Goal: Task Accomplishment & Management: Use online tool/utility

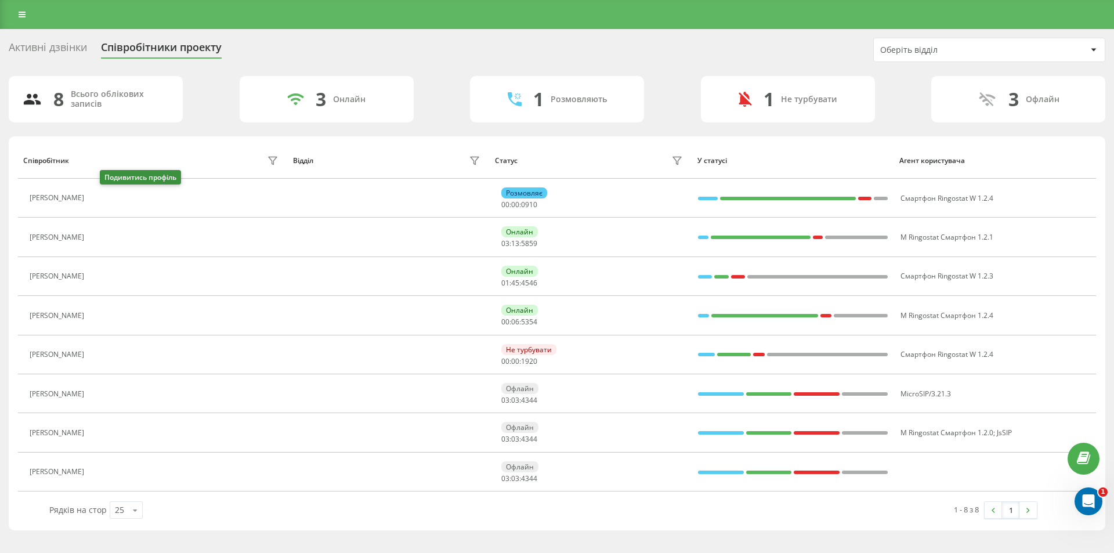
drag, startPoint x: 108, startPoint y: 197, endPoint x: 132, endPoint y: 541, distance: 344.8
click at [101, 197] on icon at bounding box center [96, 198] width 9 height 9
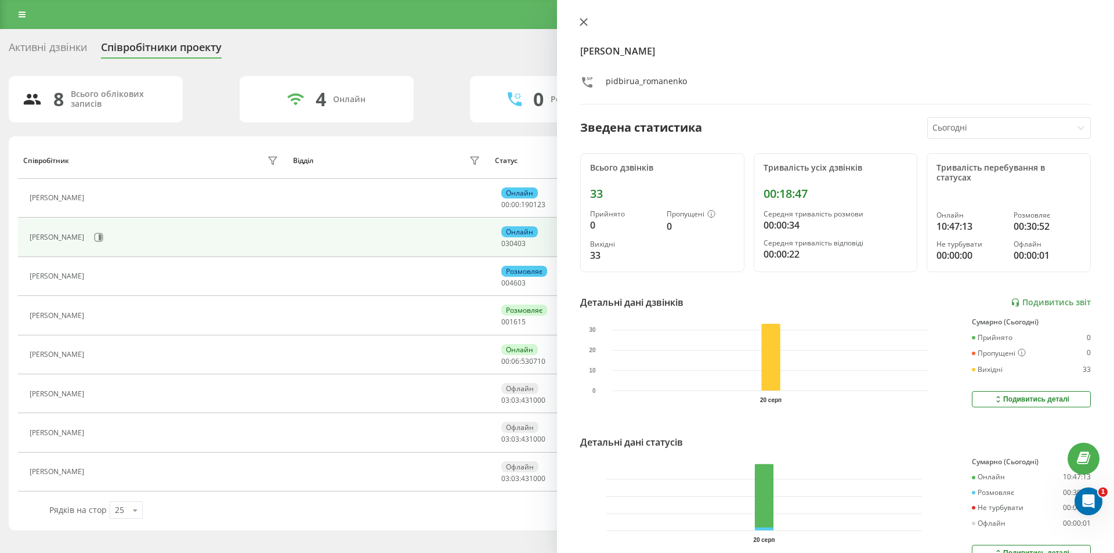
click at [579, 21] on icon at bounding box center [583, 22] width 8 height 8
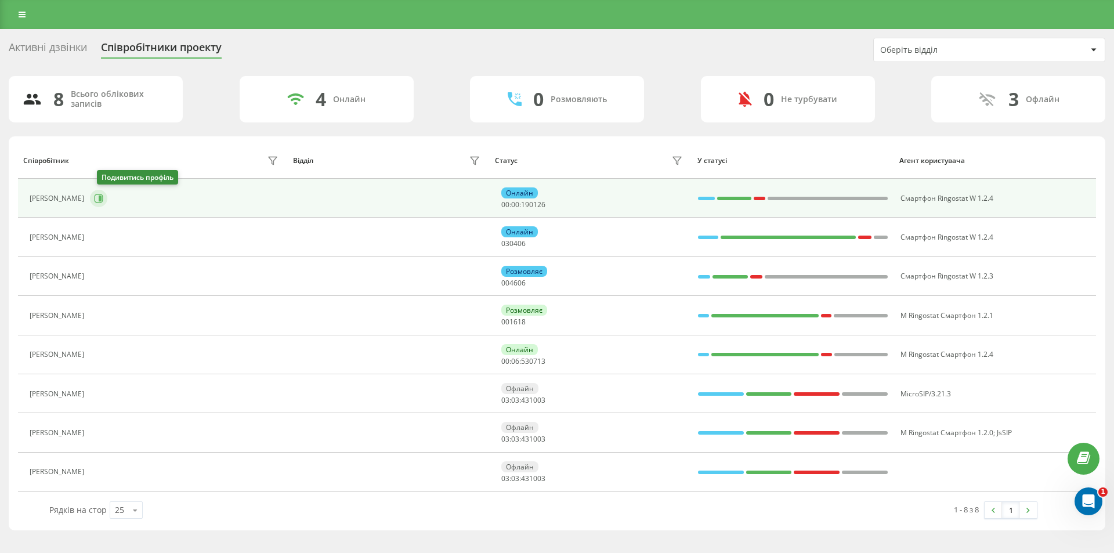
click at [107, 199] on button at bounding box center [98, 198] width 17 height 17
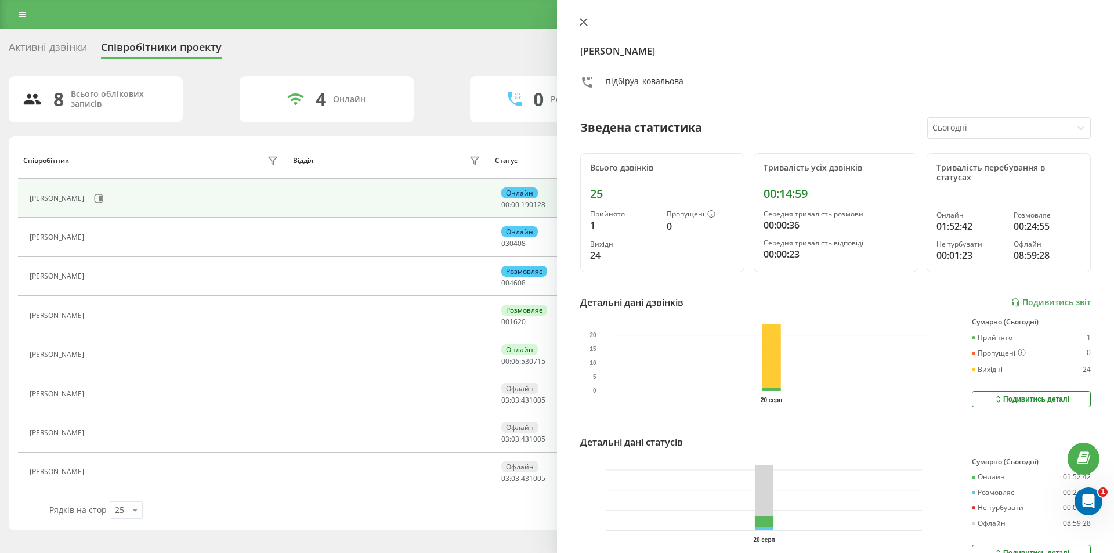
click at [583, 21] on icon at bounding box center [583, 22] width 8 height 8
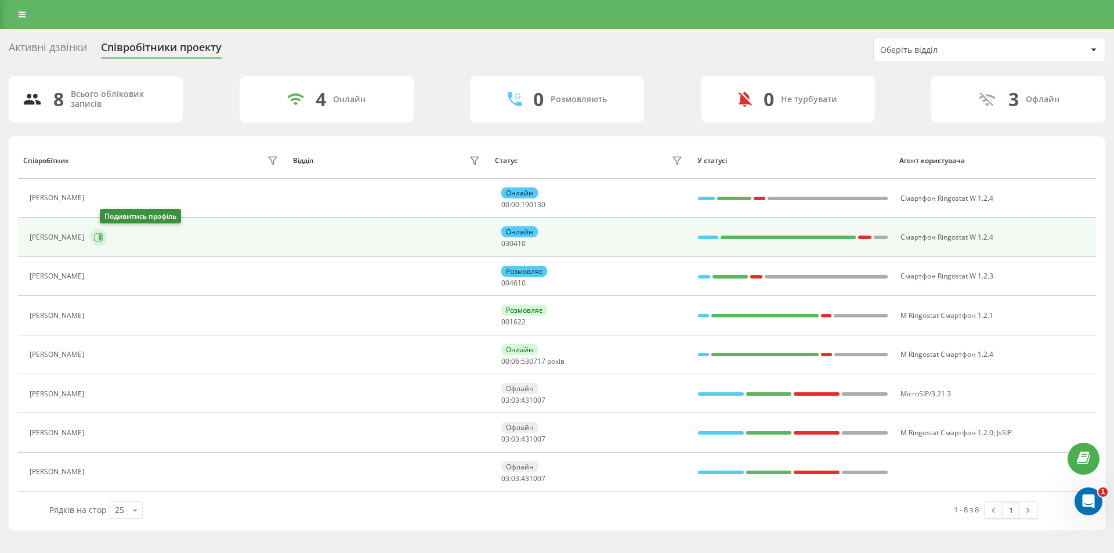
click at [103, 234] on icon at bounding box center [98, 237] width 9 height 9
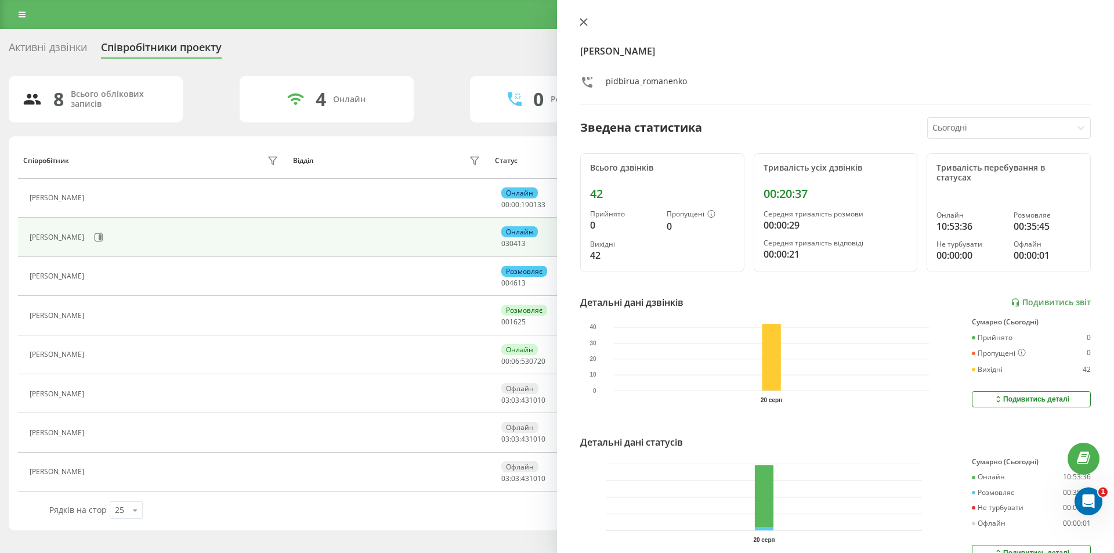
click at [585, 26] on button at bounding box center [583, 22] width 15 height 11
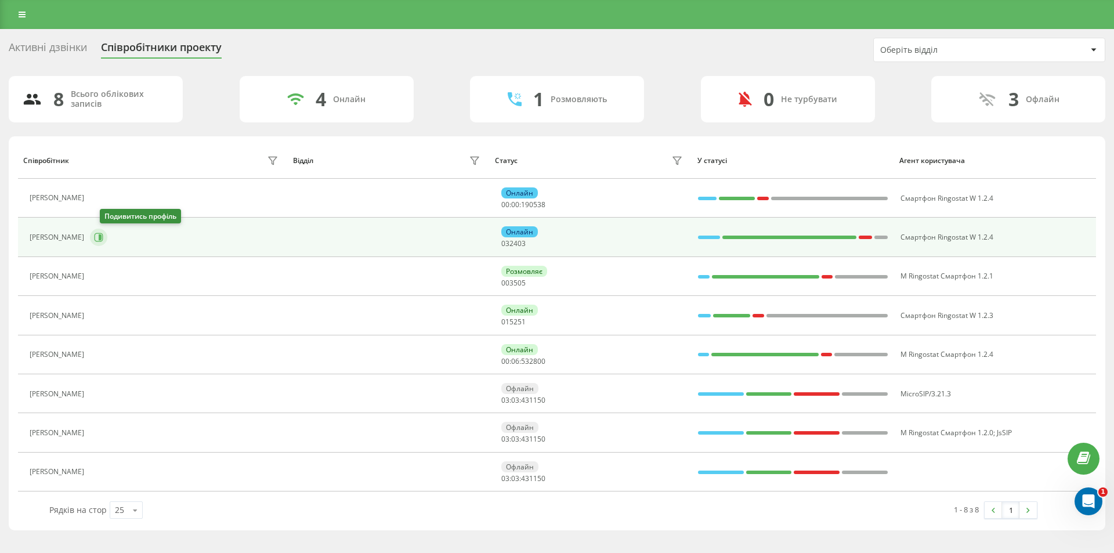
click at [101, 239] on icon at bounding box center [100, 237] width 3 height 6
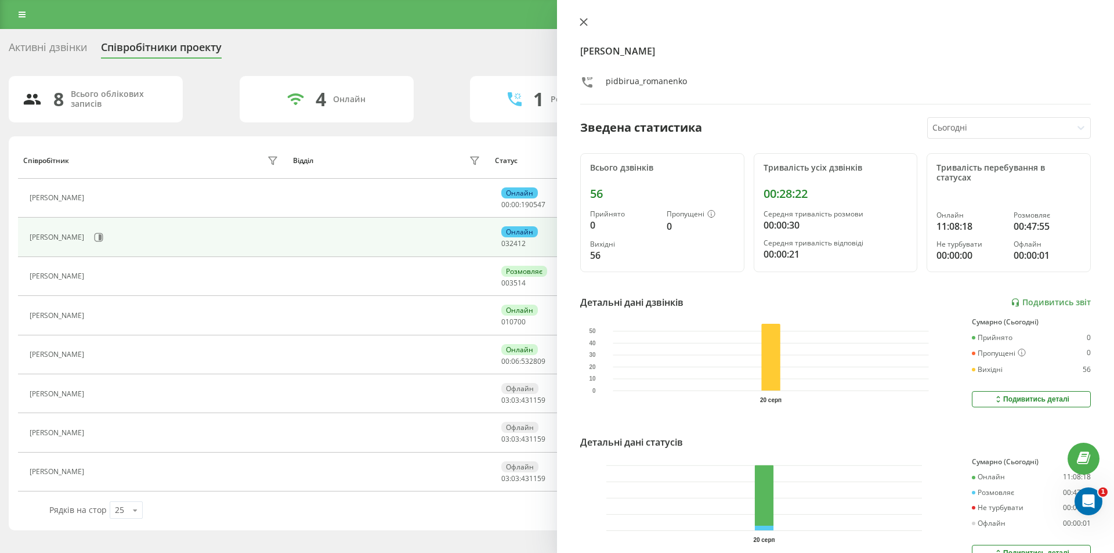
click at [581, 21] on icon at bounding box center [583, 22] width 8 height 8
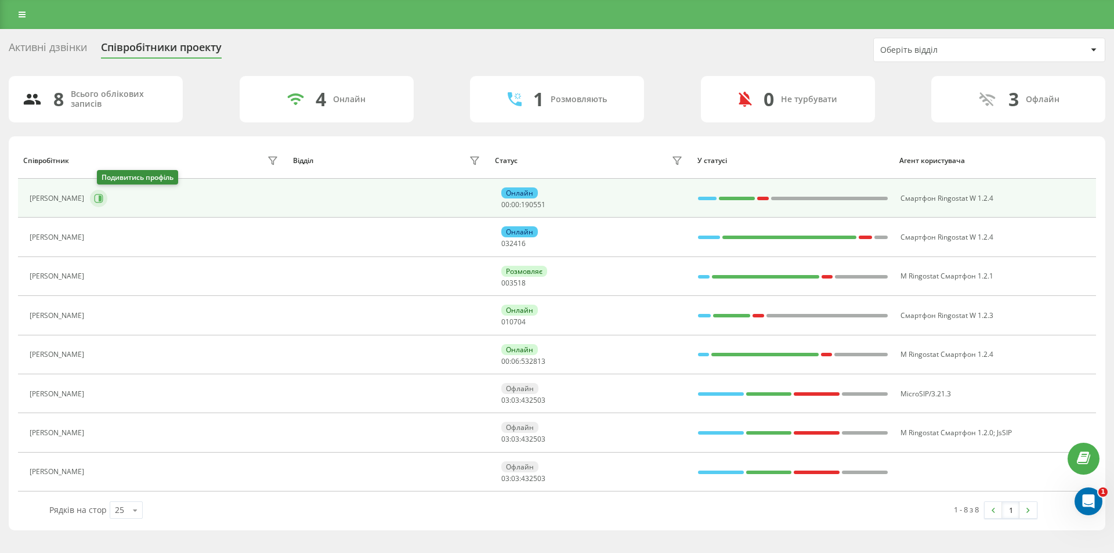
click at [101, 197] on icon at bounding box center [99, 198] width 9 height 9
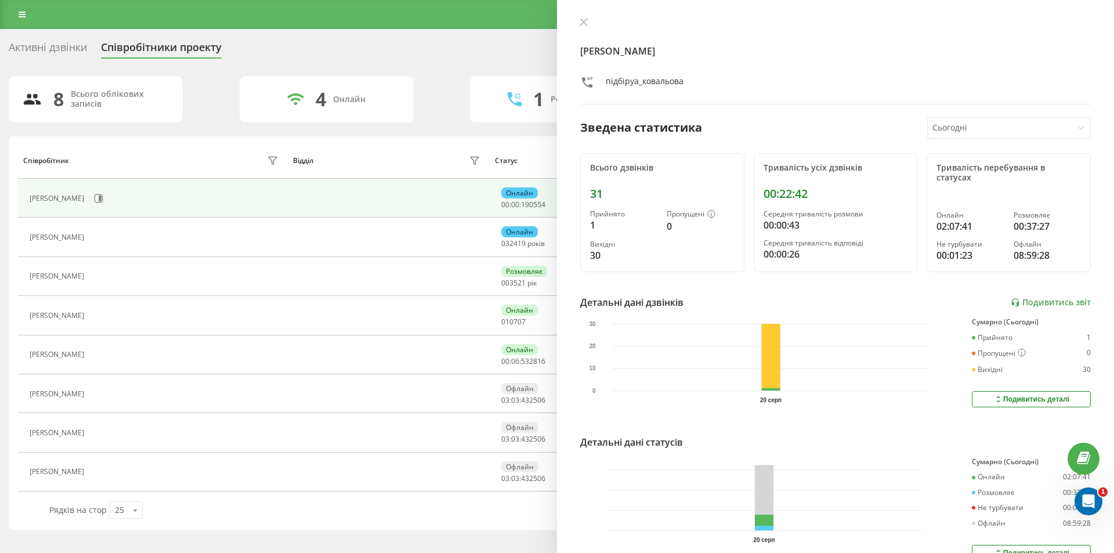
click at [584, 21] on icon at bounding box center [583, 22] width 8 height 8
